Goal: Task Accomplishment & Management: Use online tool/utility

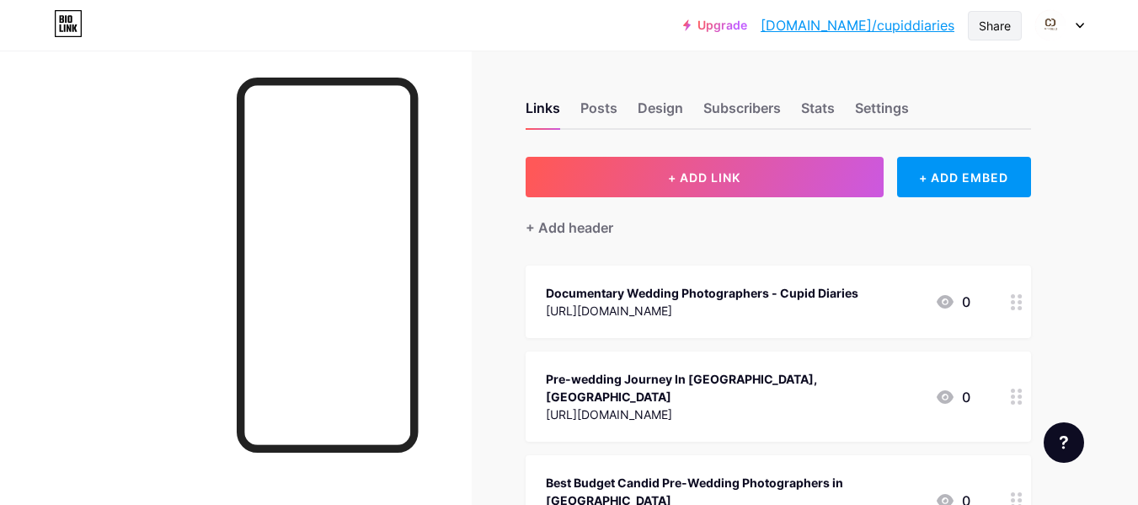
click at [992, 26] on div "Share" at bounding box center [995, 26] width 32 height 18
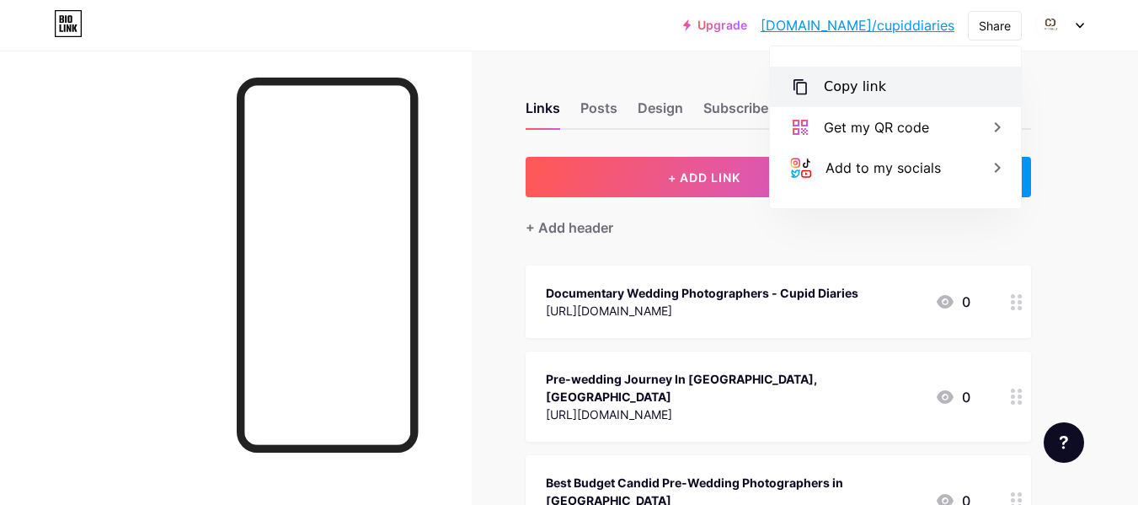
click at [848, 88] on div "Copy link" at bounding box center [855, 87] width 62 height 20
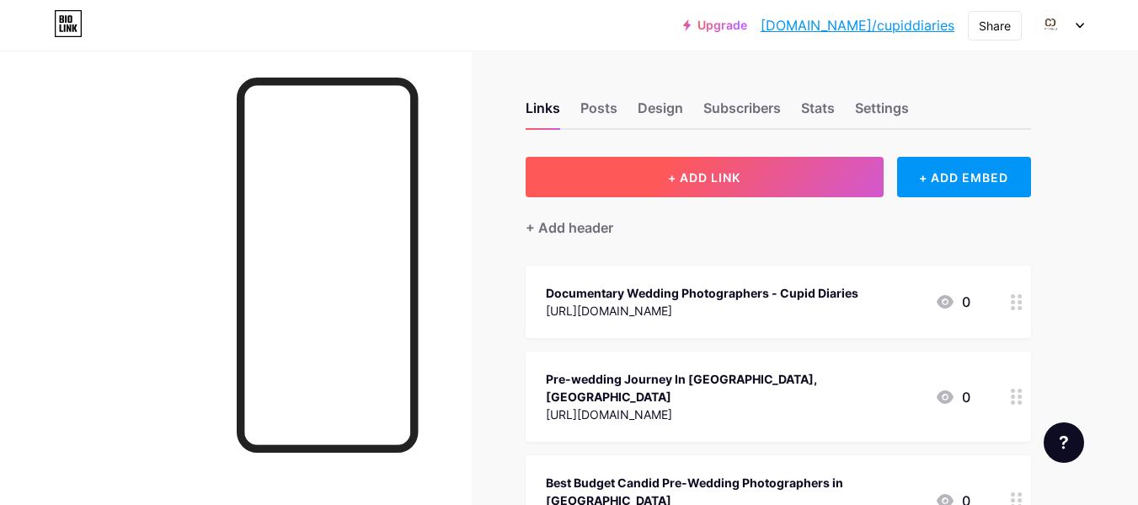
click at [728, 174] on span "+ ADD LINK" at bounding box center [704, 177] width 72 height 14
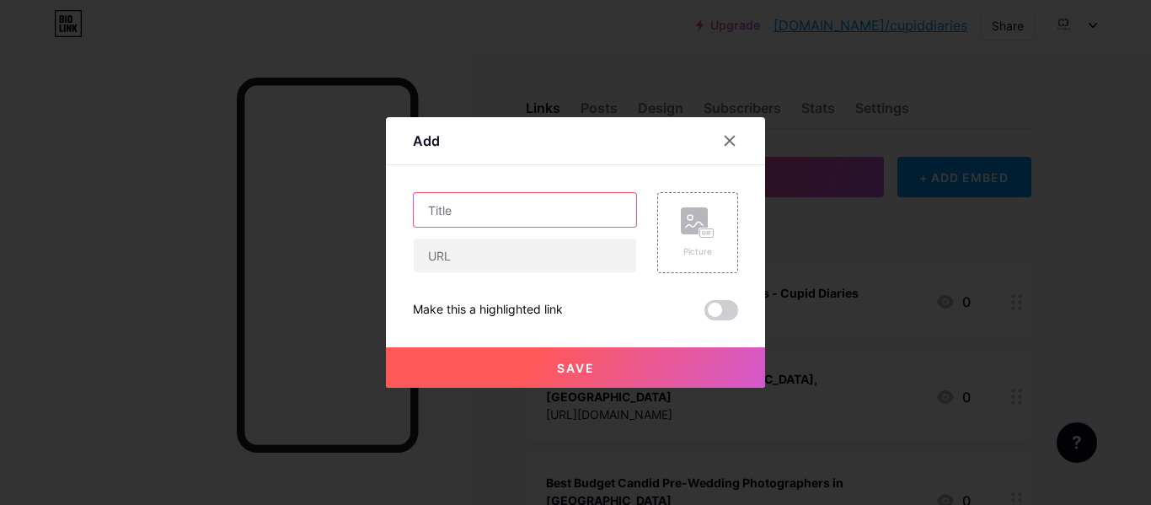
click at [489, 218] on input "text" at bounding box center [525, 210] width 222 height 34
paste input "Best Wedding Photography and Videography Packages in [GEOGRAPHIC_DATA], [GEOGRA…"
type input "Best Wedding Photography and Videography Packages in [GEOGRAPHIC_DATA], [GEOGRA…"
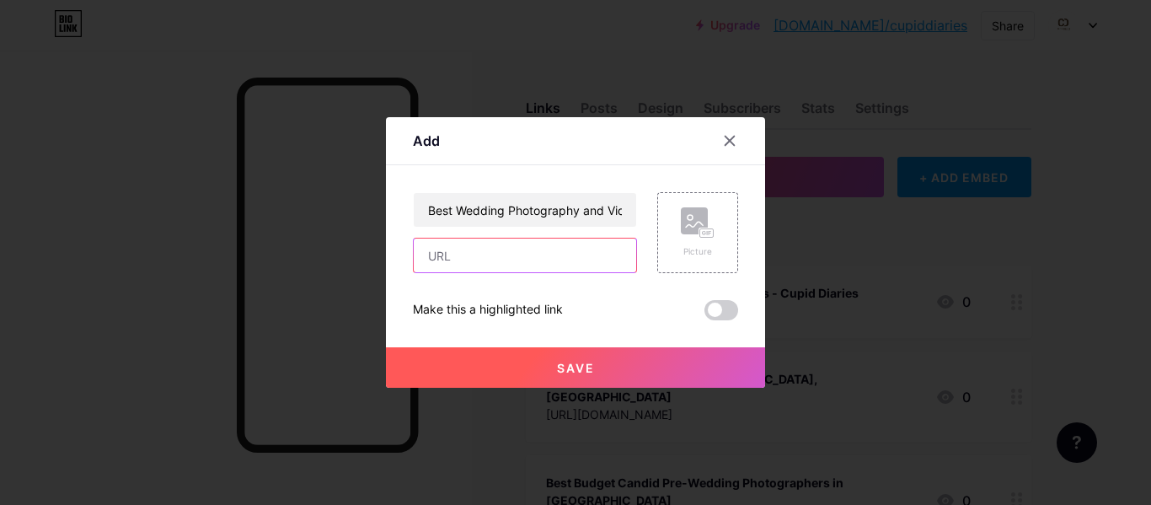
click at [510, 255] on input "text" at bounding box center [525, 255] width 222 height 34
paste input "[URL][DOMAIN_NAME]"
type input "[URL][DOMAIN_NAME]"
click at [520, 372] on button "Save" at bounding box center [575, 367] width 379 height 40
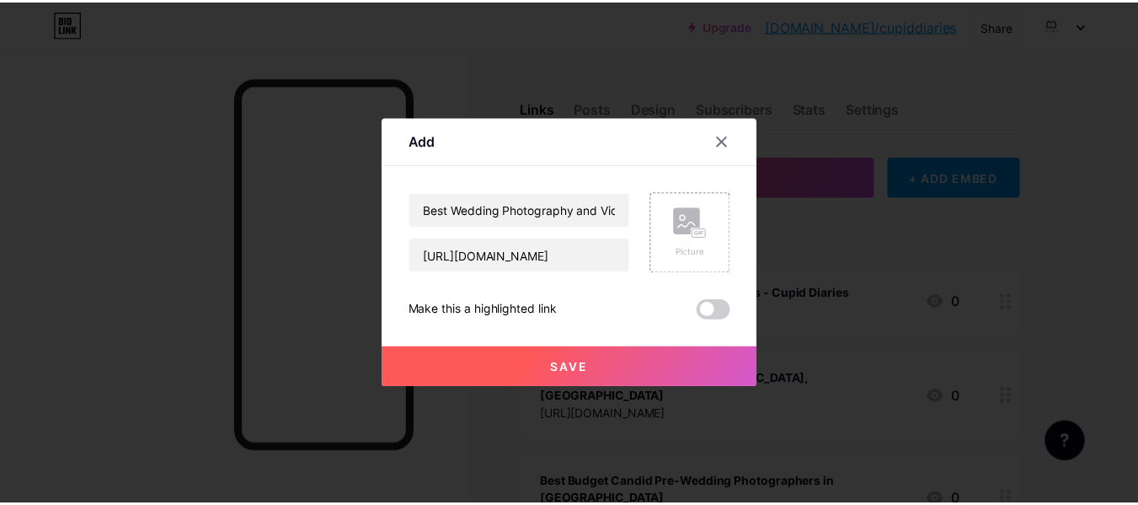
scroll to position [0, 0]
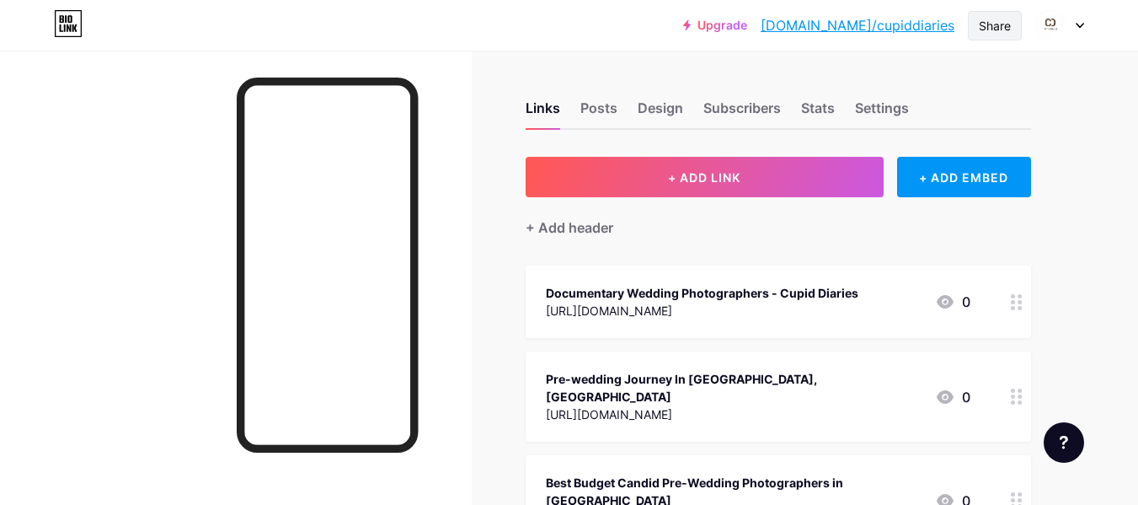
click at [987, 18] on div "Share" at bounding box center [995, 26] width 32 height 18
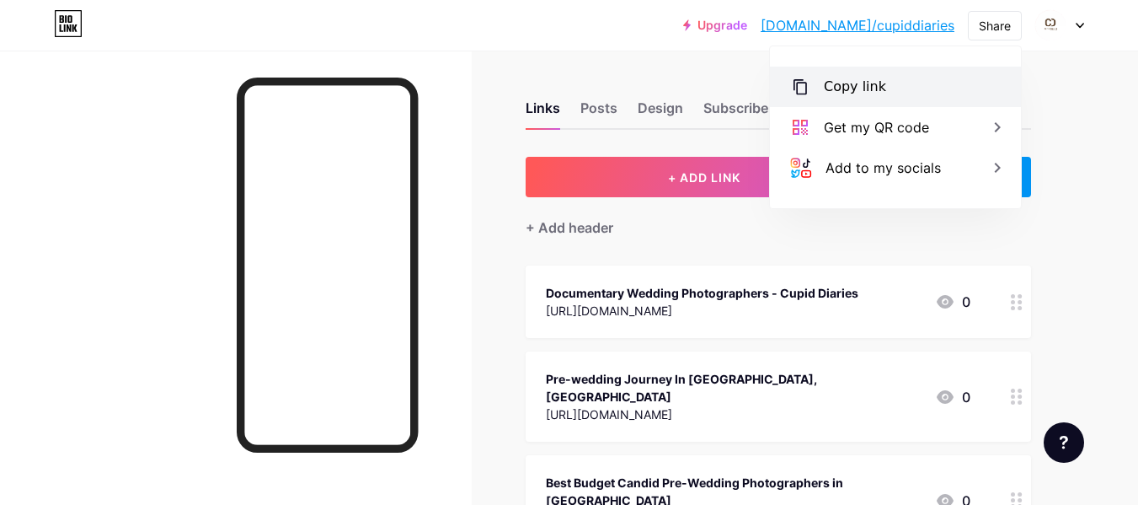
click at [857, 80] on div "Copy link" at bounding box center [855, 87] width 62 height 20
